Goal: Find specific page/section: Find specific page/section

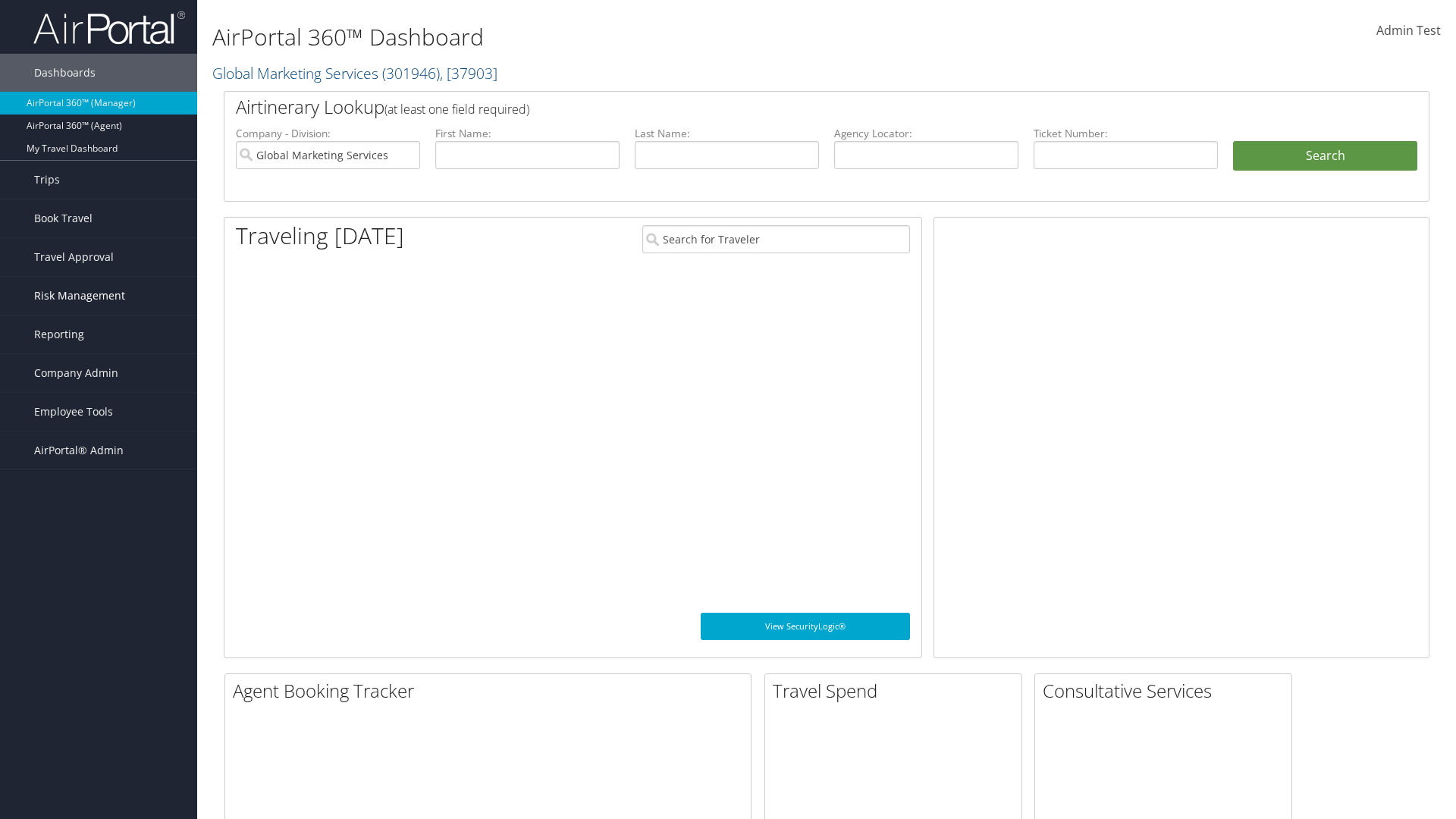
click at [99, 296] on span "Risk Management" at bounding box center [79, 296] width 91 height 38
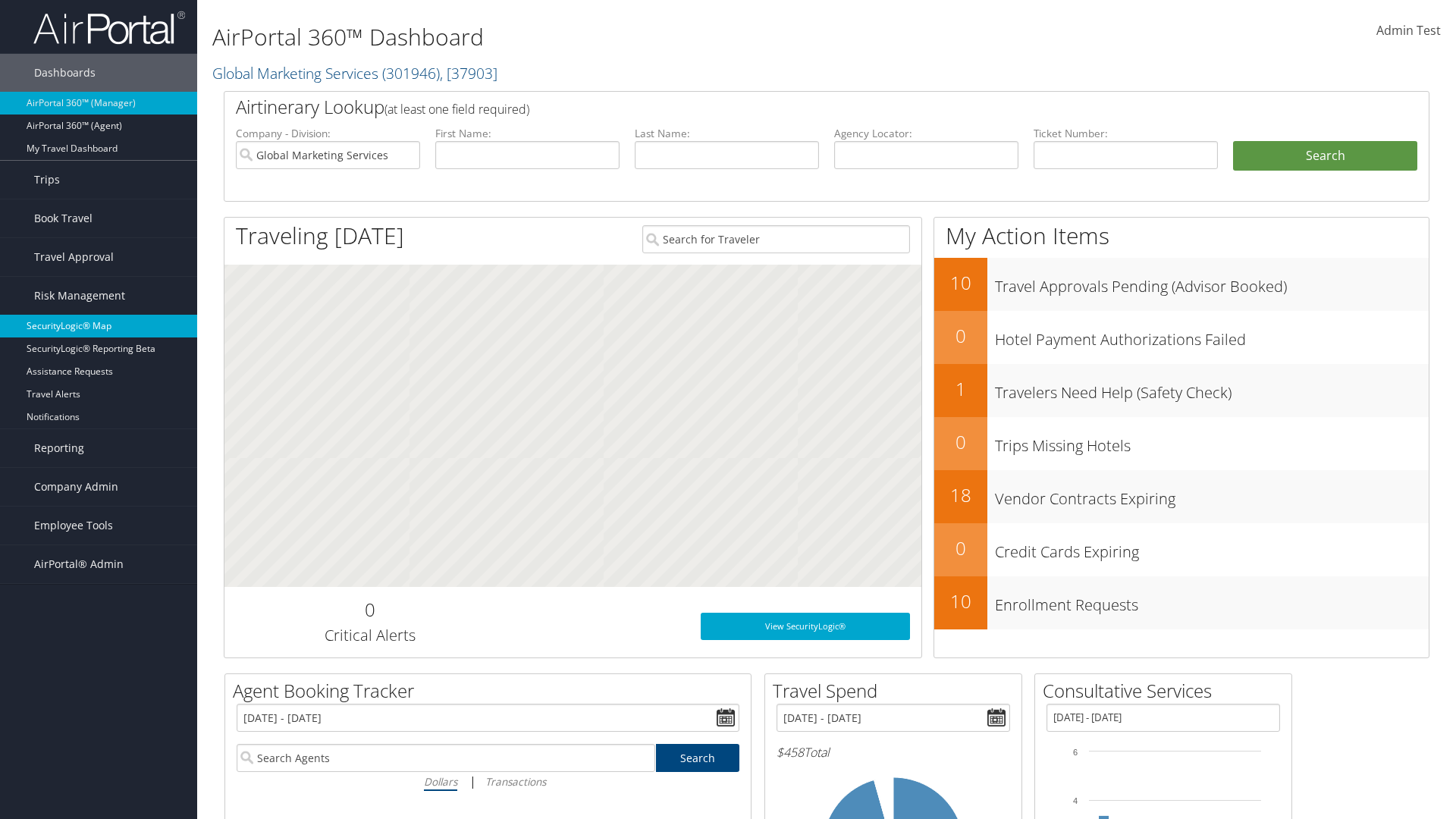
click at [99, 326] on link "SecurityLogic® Map" at bounding box center [99, 326] width 197 height 23
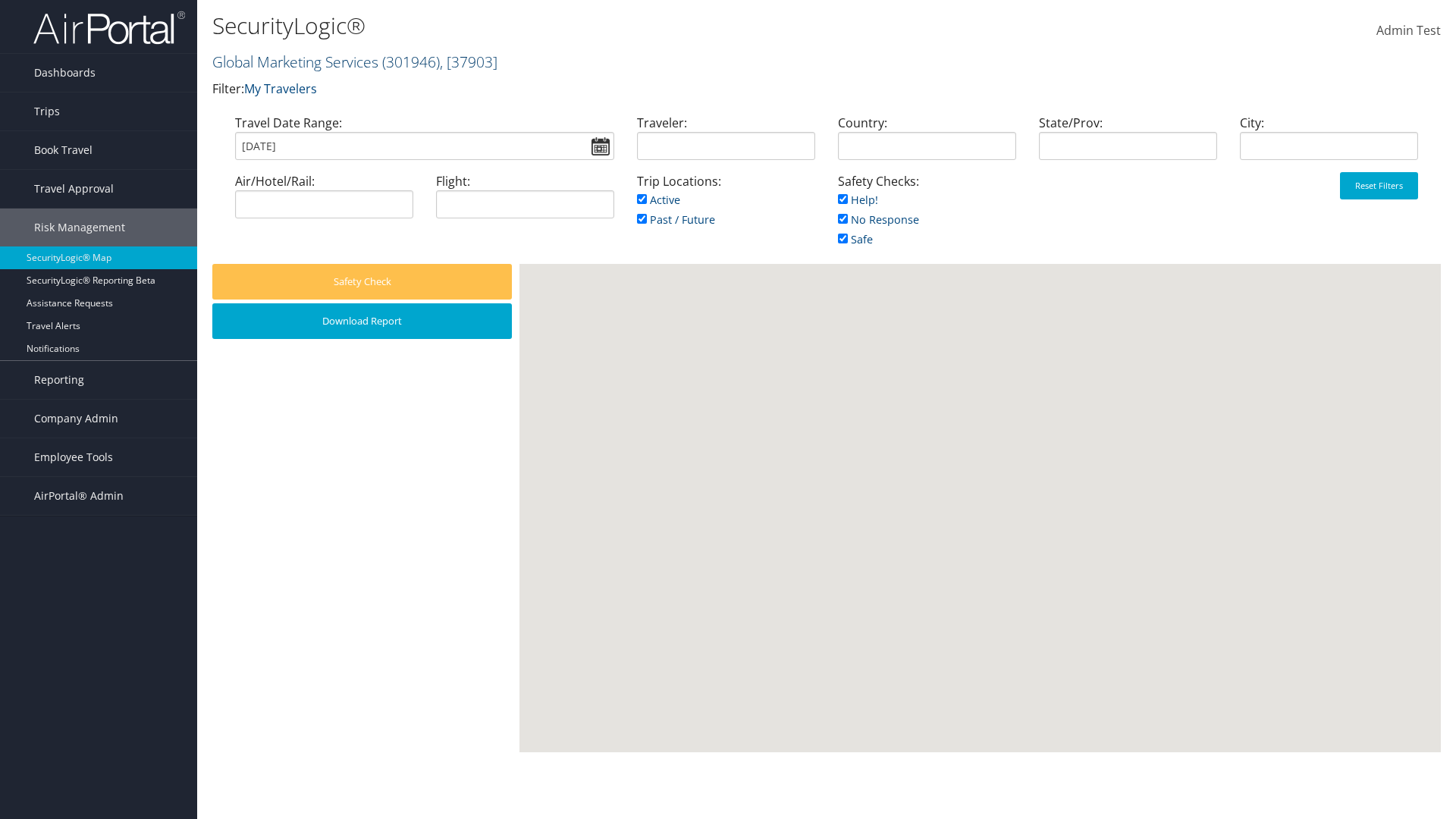
click at [293, 61] on link "Global Marketing Services ( 301946 ) , [ 37903 ]" at bounding box center [355, 61] width 285 height 20
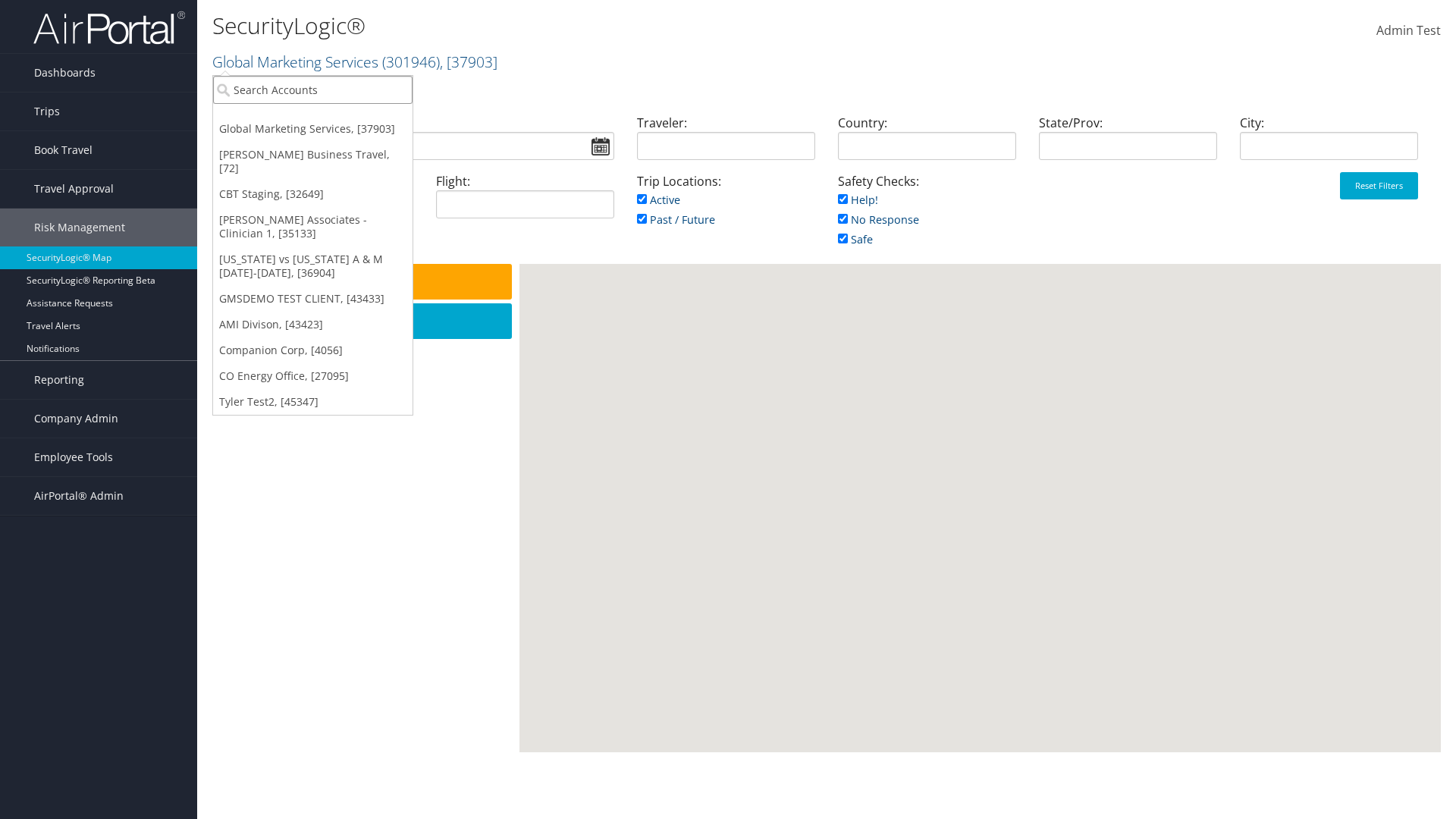
click at [312, 89] on input "search" at bounding box center [312, 89] width 199 height 28
type input "[PERSON_NAME] Business Travel"
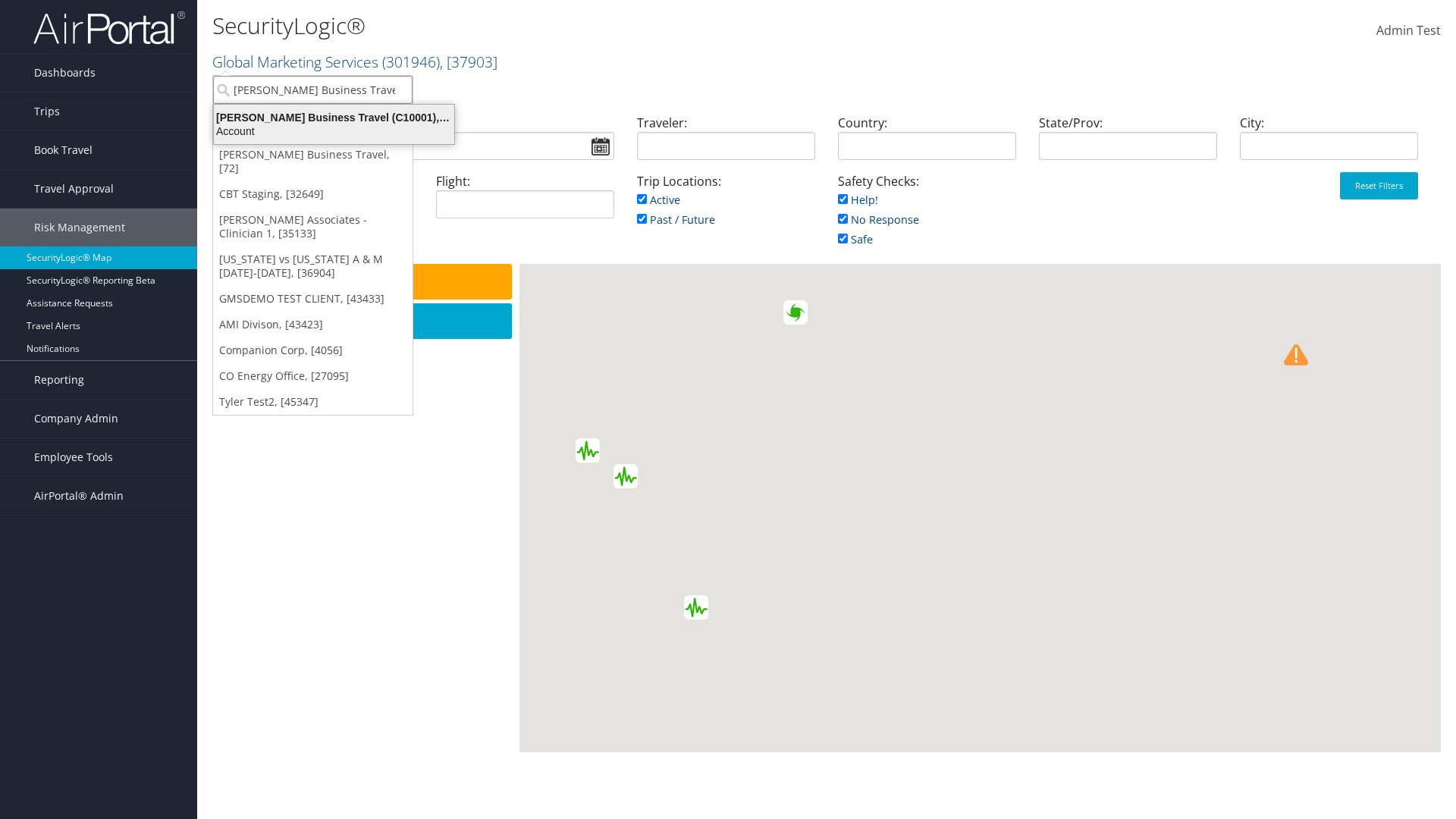
click at [333, 131] on div "Account" at bounding box center [333, 131] width 258 height 14
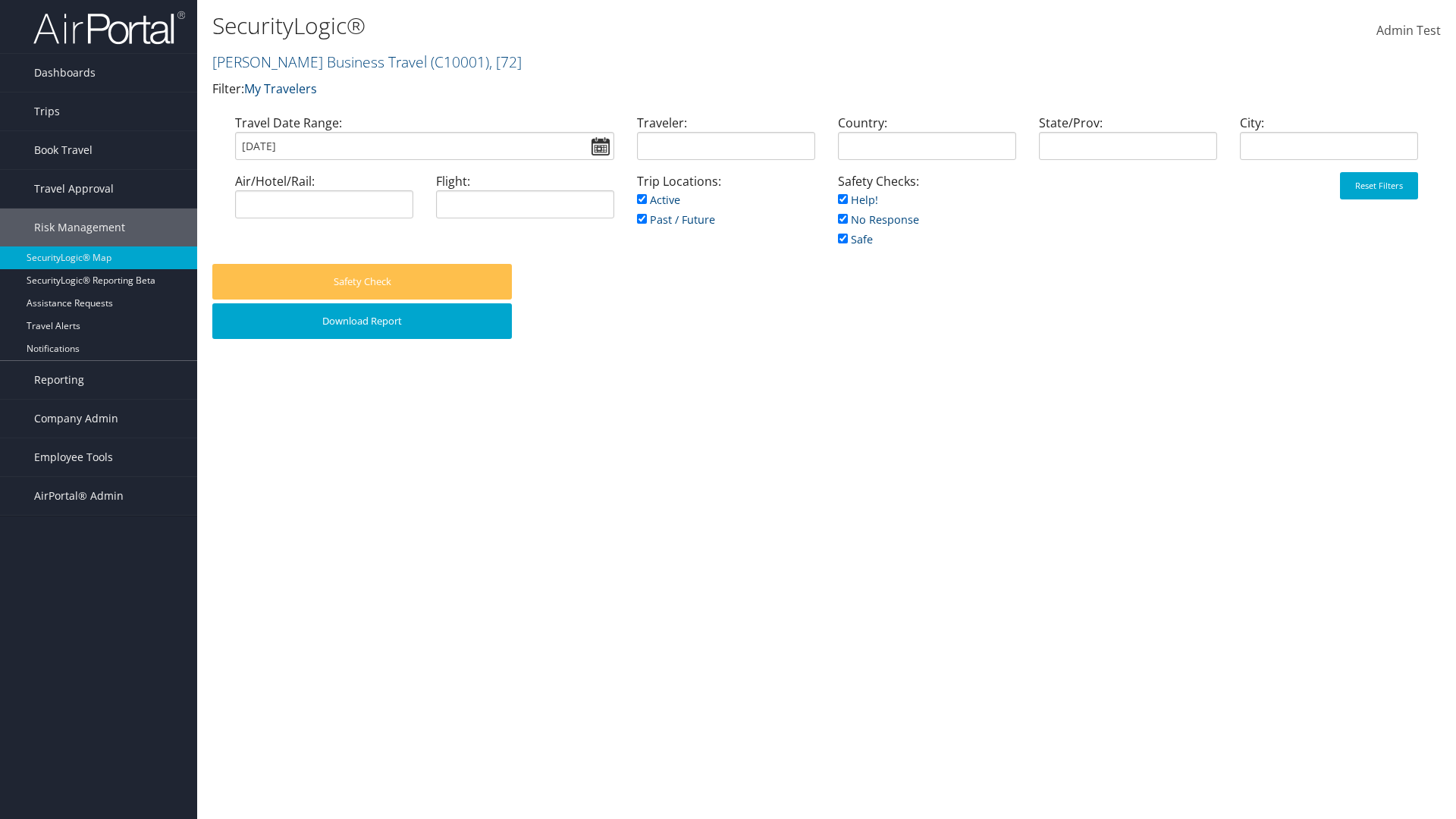
click at [291, 114] on div "Travel Date Range: [DATE]" at bounding box center [424, 143] width 402 height 58
